Goal: Navigation & Orientation: Find specific page/section

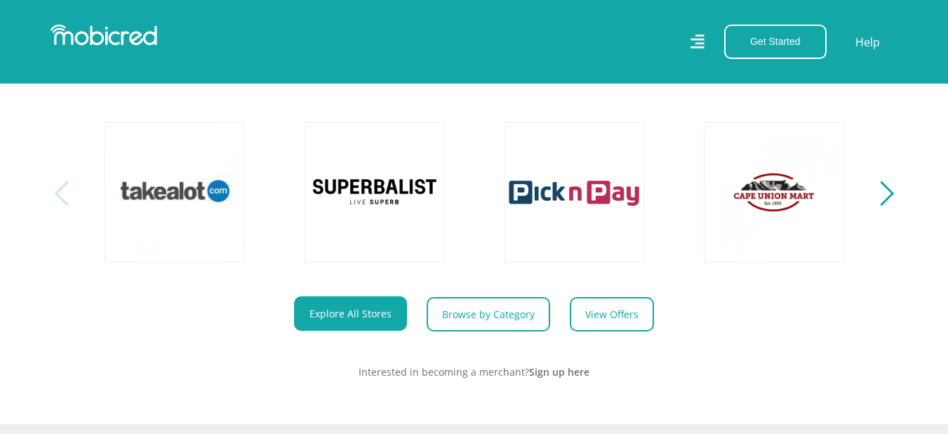
scroll to position [561, 0]
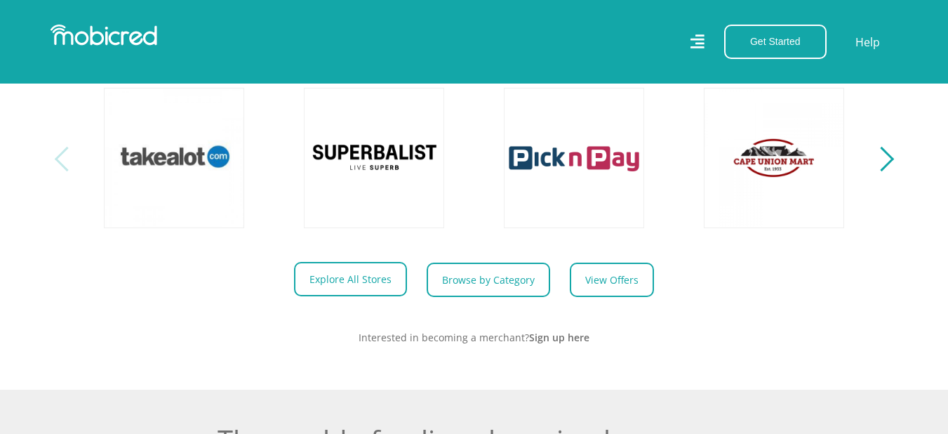
click at [374, 295] on link "Explore All Stores" at bounding box center [350, 279] width 113 height 34
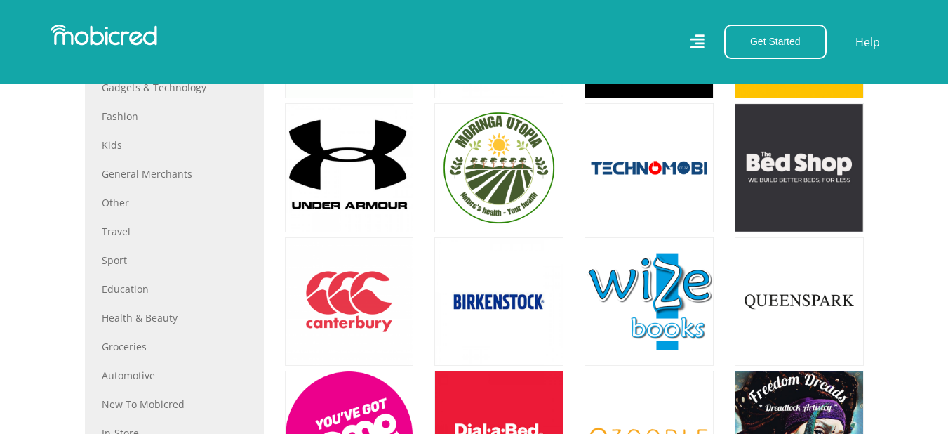
scroll to position [632, 0]
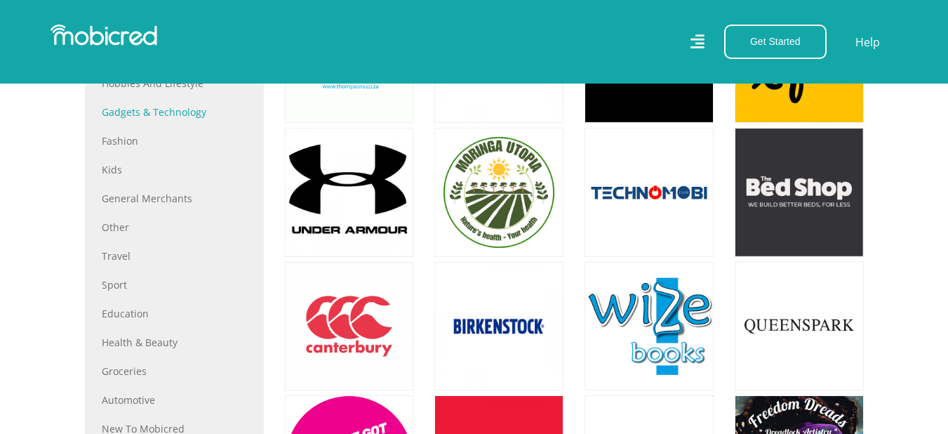
click at [145, 112] on link "Gadgets & Technology" at bounding box center [174, 112] width 145 height 15
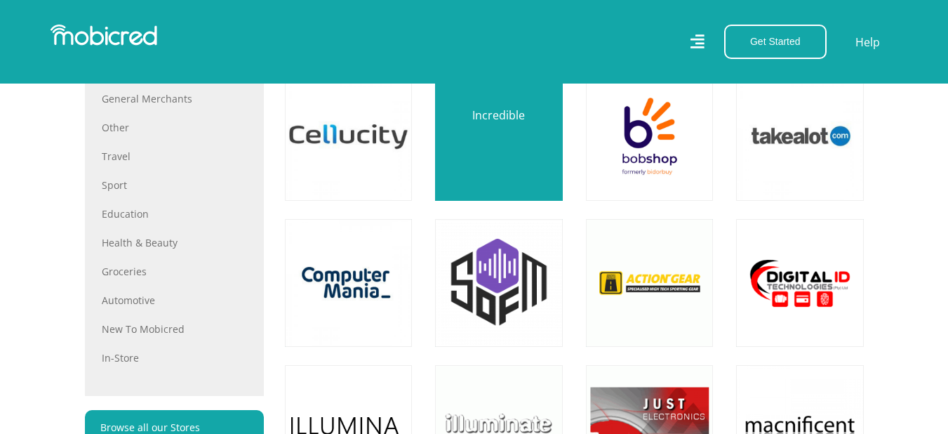
scroll to position [912, 0]
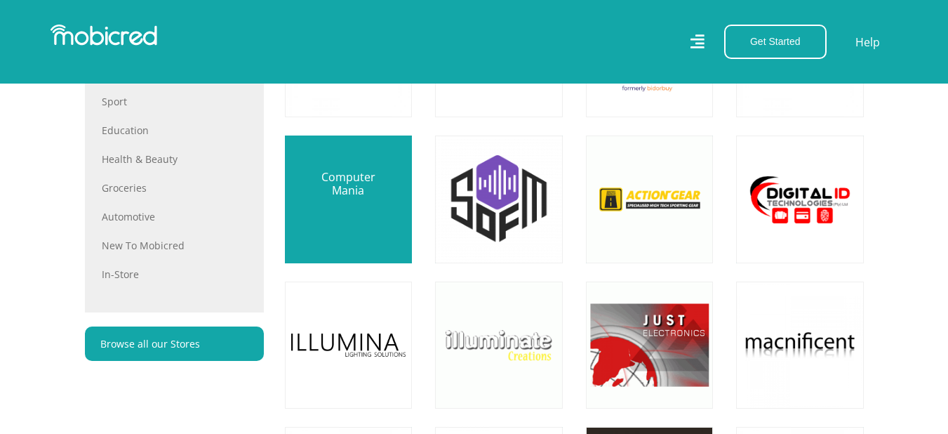
click at [375, 214] on link at bounding box center [348, 198] width 149 height 149
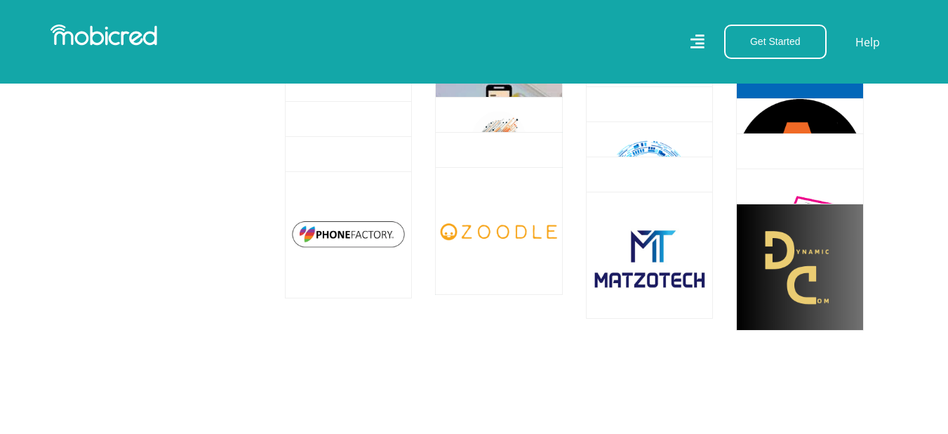
scroll to position [5474, 0]
